Goal: Task Accomplishment & Management: Manage account settings

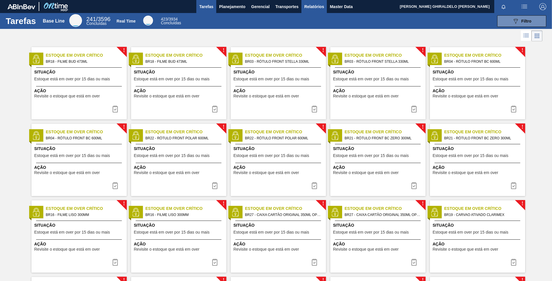
click at [314, 8] on span "Relatórios" at bounding box center [314, 6] width 20 height 7
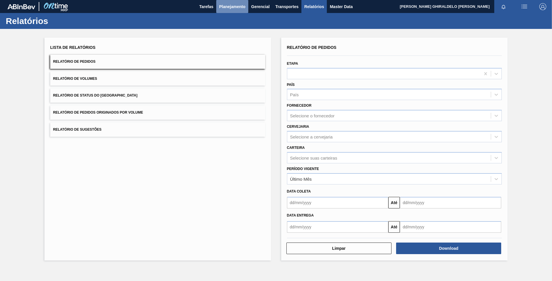
click at [227, 1] on button "Planejamento" at bounding box center [232, 6] width 32 height 13
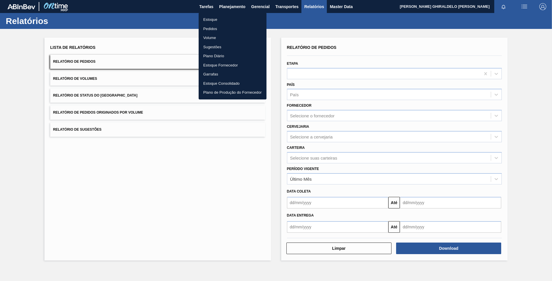
click at [210, 27] on li "Pedidos" at bounding box center [233, 28] width 68 height 9
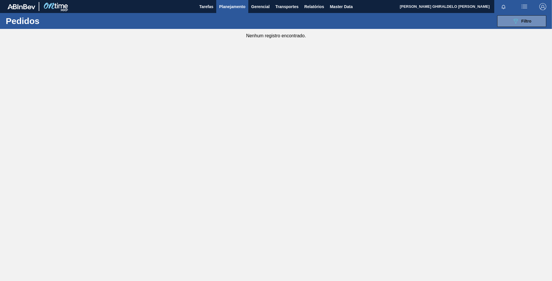
click at [242, 11] on button "Planejamento" at bounding box center [232, 6] width 32 height 13
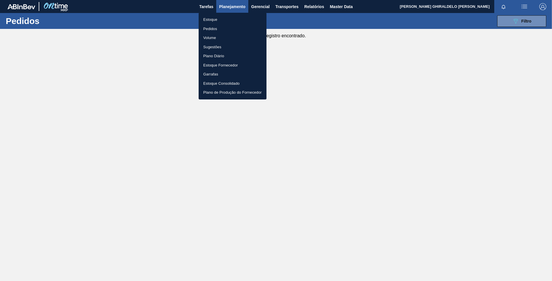
click at [213, 27] on li "Pedidos" at bounding box center [233, 28] width 68 height 9
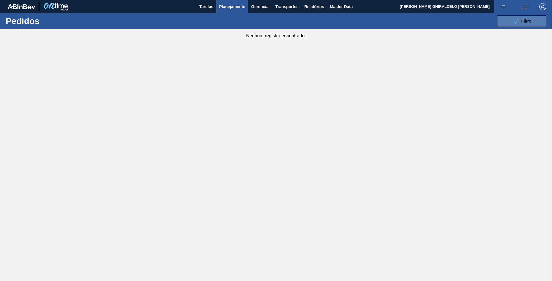
click at [510, 23] on button "089F7B8B-B2A5-4AFE-B5C0-19BA573D28AC Filtro" at bounding box center [521, 21] width 49 height 12
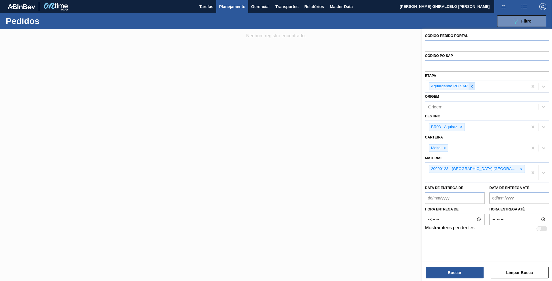
click at [470, 87] on icon at bounding box center [472, 86] width 4 height 4
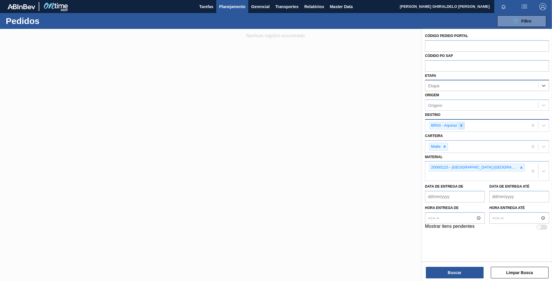
click at [462, 126] on icon at bounding box center [461, 125] width 4 height 4
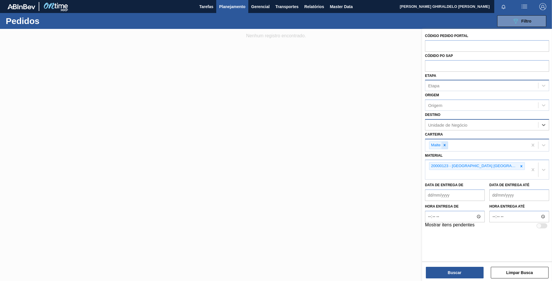
click at [445, 146] on icon at bounding box center [445, 145] width 2 height 2
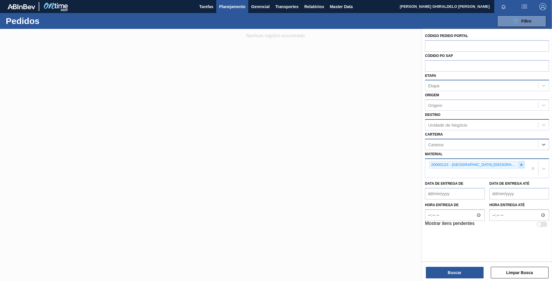
click at [523, 163] on icon at bounding box center [521, 165] width 4 height 4
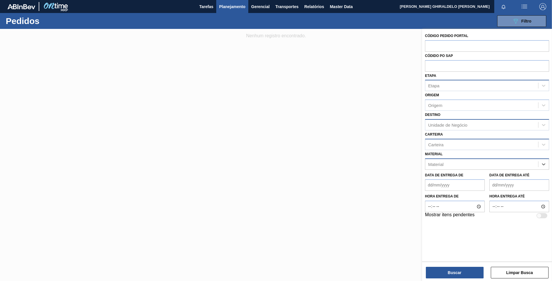
click at [480, 143] on div "Carteira" at bounding box center [481, 144] width 113 height 8
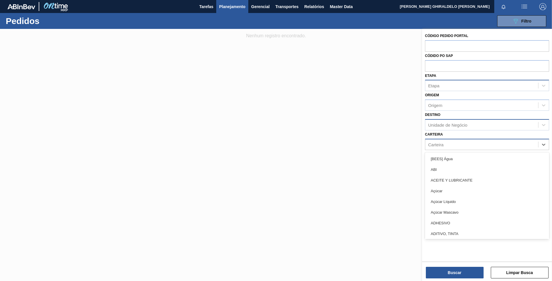
type input "m"
type input "caixa"
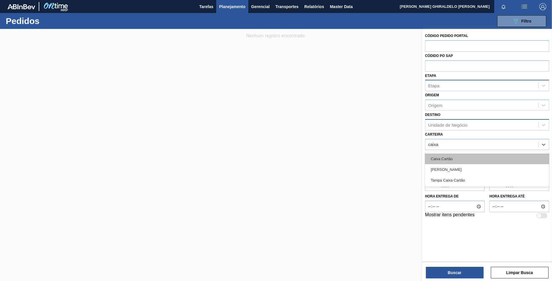
click at [445, 159] on div "Caixa Cartão" at bounding box center [487, 158] width 124 height 11
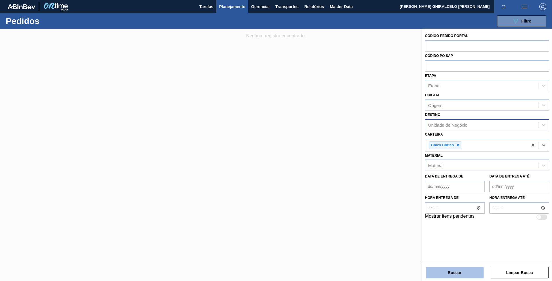
click at [449, 270] on button "Buscar" at bounding box center [455, 273] width 58 height 12
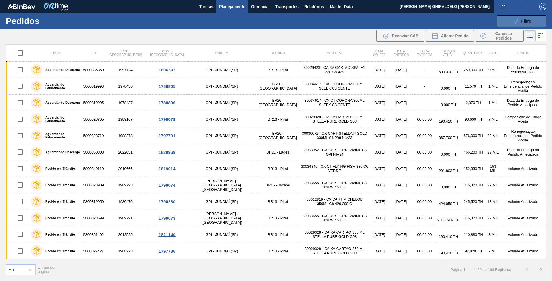
click at [510, 21] on button "089F7B8B-B2A5-4AFE-B5C0-19BA573D28AC Filtro" at bounding box center [521, 21] width 49 height 12
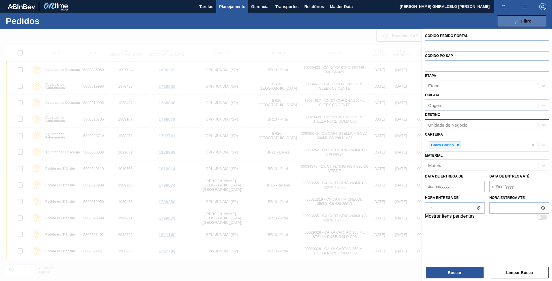
click at [510, 21] on button "089F7B8B-B2A5-4AFE-B5C0-19BA573D28AC Filtro" at bounding box center [521, 21] width 49 height 12
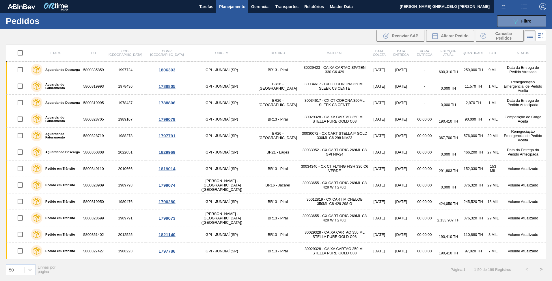
click at [288, 35] on div ".b{fill:var(--color-action-default)} Reenviar SAP Alterar Pedido Cancelar Pedid…" at bounding box center [276, 36] width 552 height 14
click at [227, 29] on div "089F7B8B-B2A5-4AFE-B5C0-19BA573D28AC Filtro Código Pedido Portal Códido PO SAP …" at bounding box center [320, 20] width 457 height 17
